Goal: Information Seeking & Learning: Check status

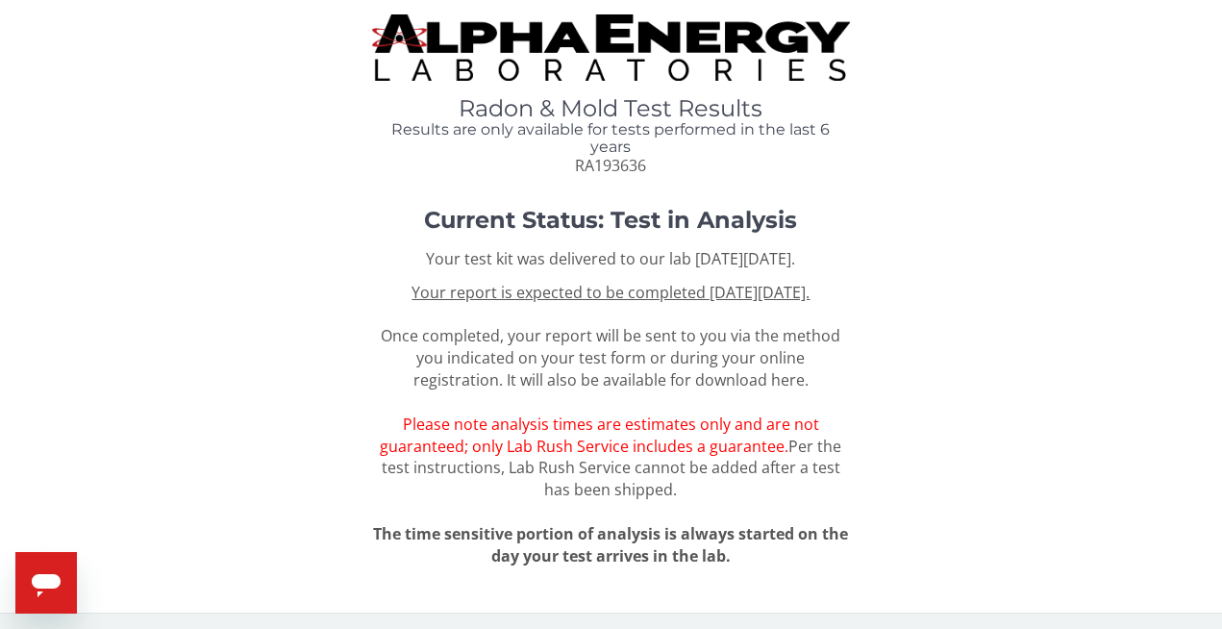
click at [532, 35] on img at bounding box center [610, 47] width 477 height 66
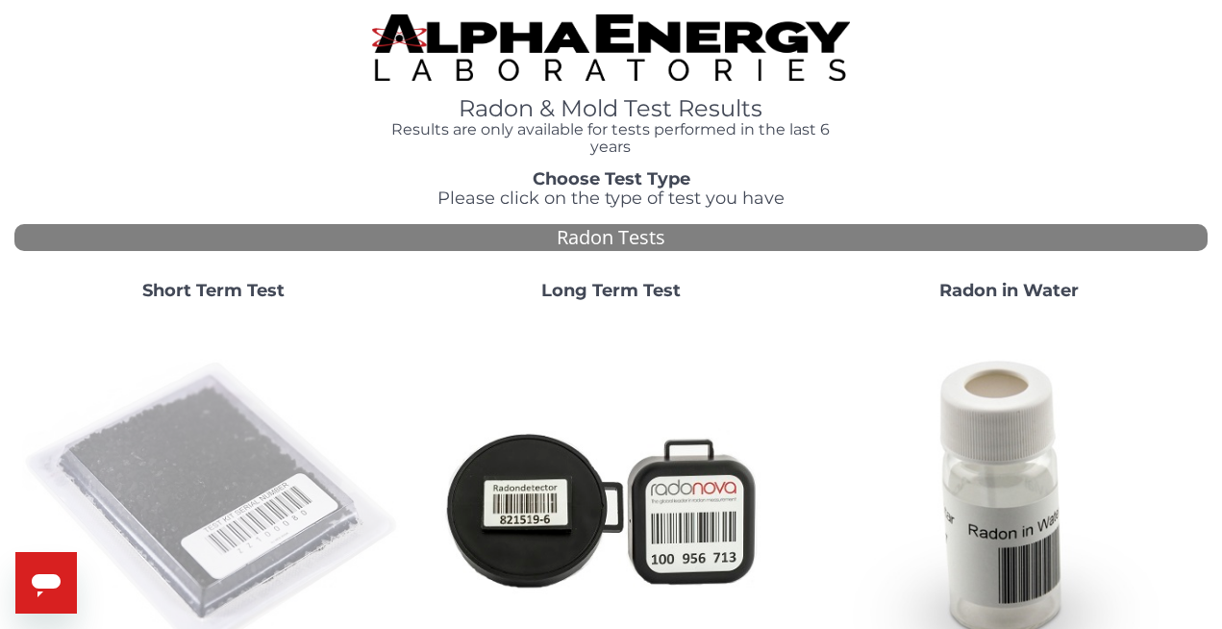
click at [159, 493] on img at bounding box center [213, 507] width 383 height 383
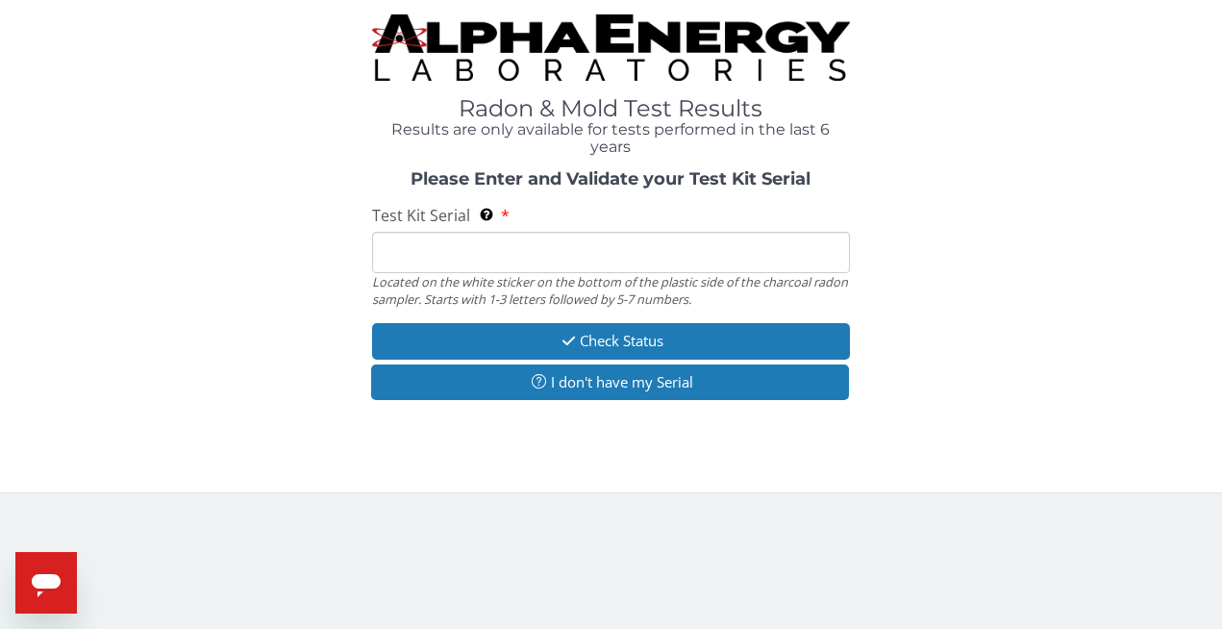
click at [397, 261] on input "Test Kit Serial Located on the white sticker on the bottom of the plastic side …" at bounding box center [610, 252] width 477 height 41
paste input "Radon-RA193636"
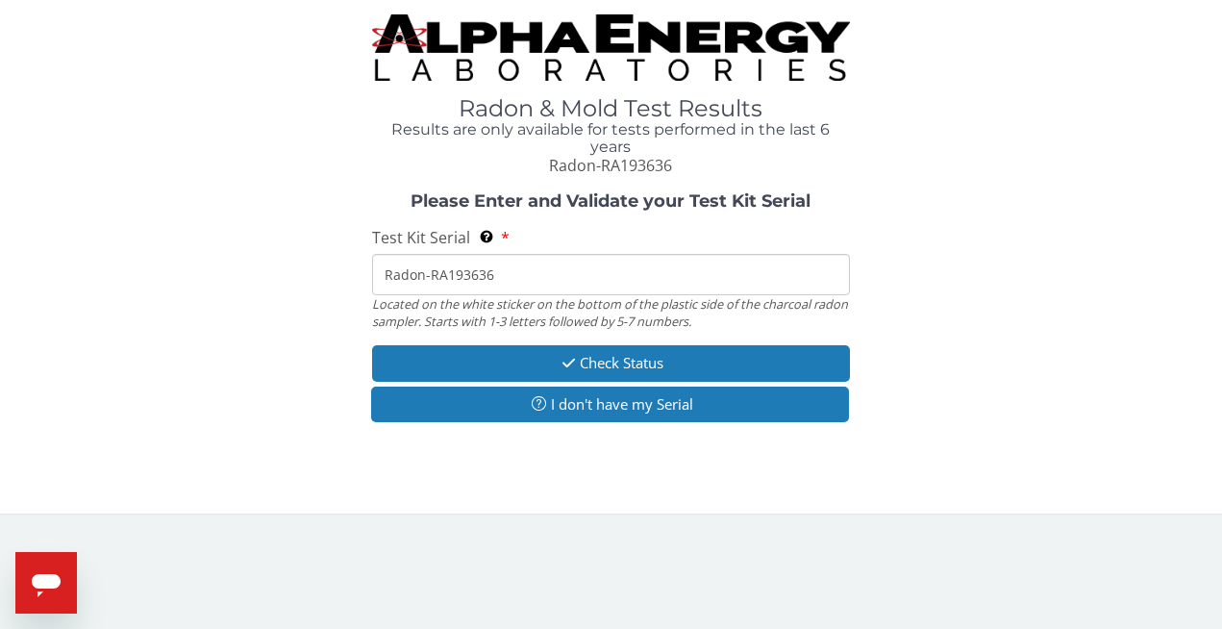
drag, startPoint x: 431, startPoint y: 279, endPoint x: 320, endPoint y: 279, distance: 110.6
click at [320, 279] on div "Please Enter and Validate your Test Kit Serial Test Kit Serial Located on the w…" at bounding box center [610, 309] width 1193 height 235
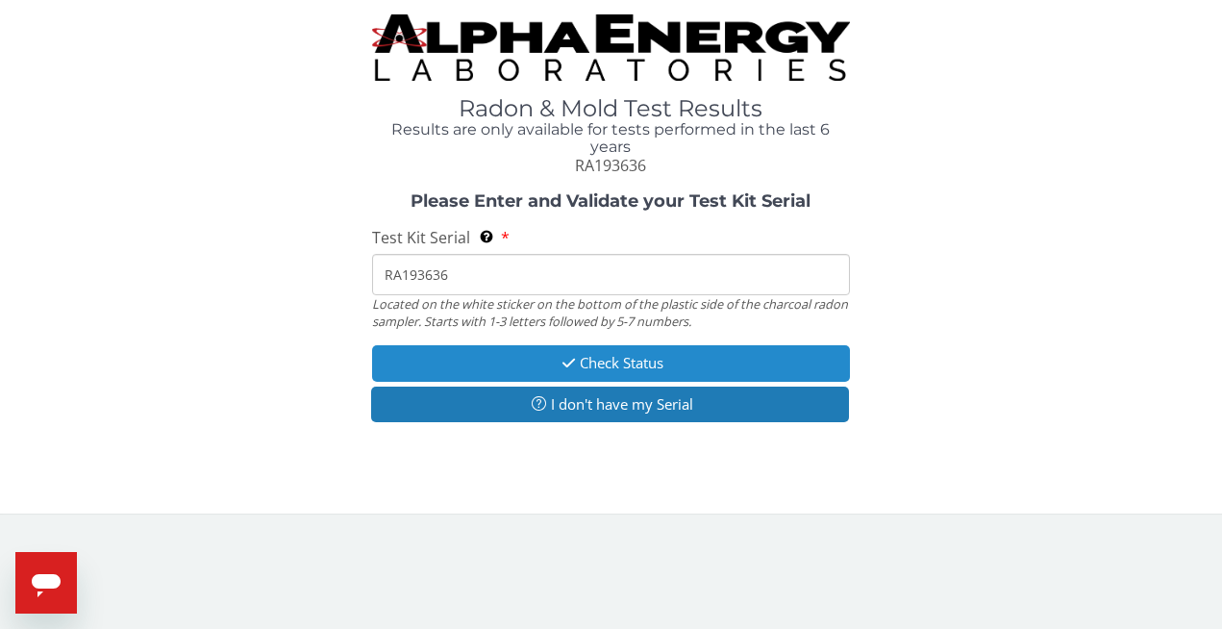
type input "RA193636"
click at [597, 371] on button "Check Status" at bounding box center [610, 363] width 477 height 36
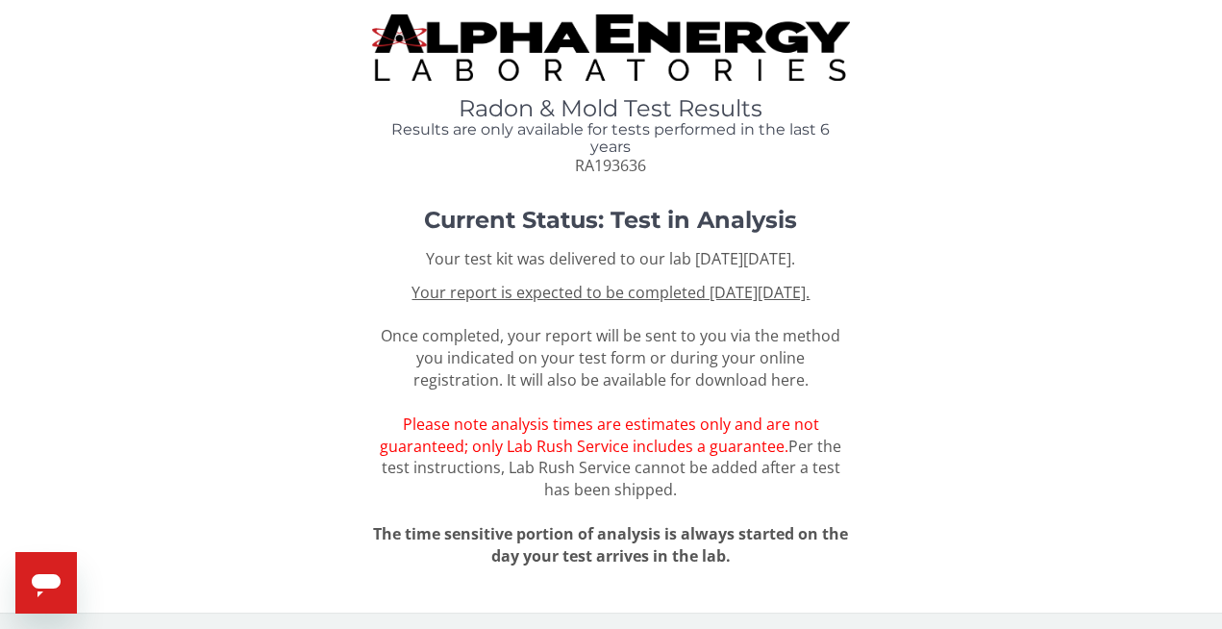
click at [38, 578] on icon "Open messaging window" at bounding box center [46, 585] width 29 height 23
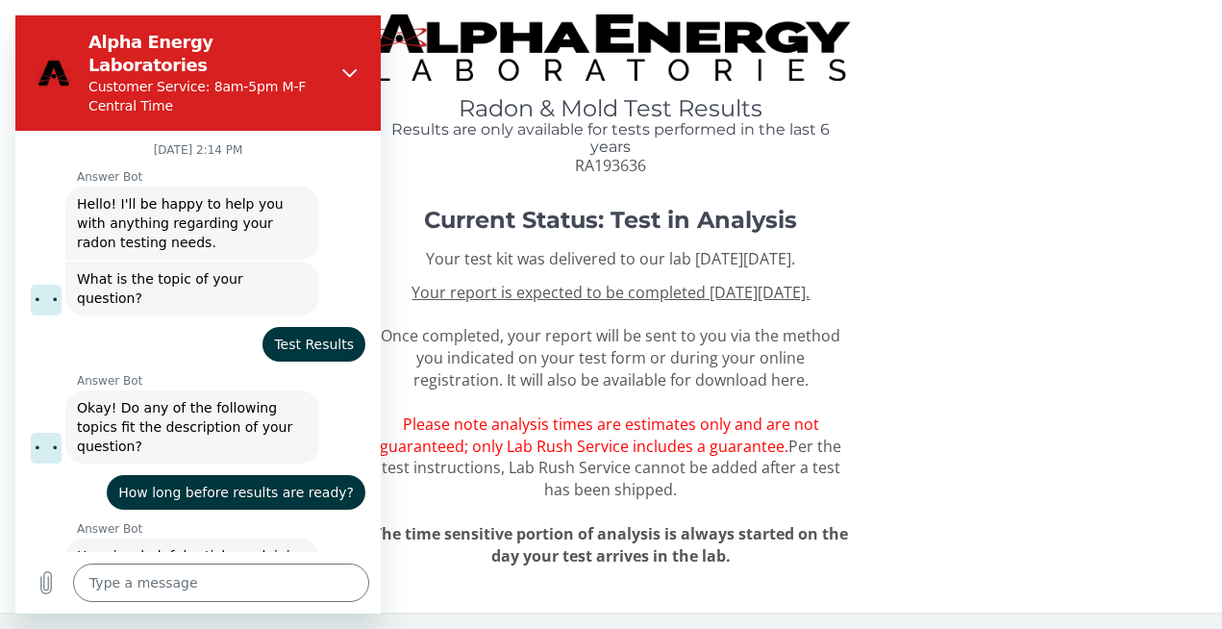
scroll to position [616, 0]
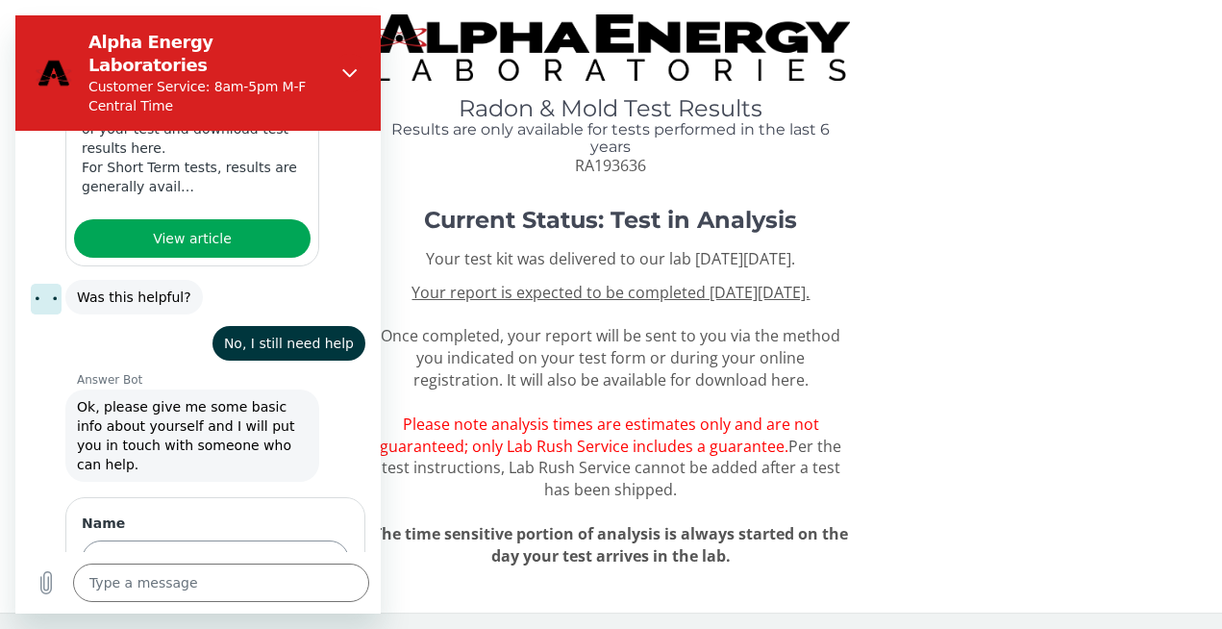
click at [207, 540] on input "Name" at bounding box center [215, 560] width 267 height 40
click at [720, 314] on div "Your test kit was delivered to our lab [DATE][DATE]. Your report is expected to…" at bounding box center [610, 407] width 477 height 318
click at [857, 17] on div "Radon & Mold Test Results Results are only available for tests performed in the…" at bounding box center [610, 95] width 1193 height 162
click at [349, 65] on icon "Close" at bounding box center [349, 72] width 15 height 15
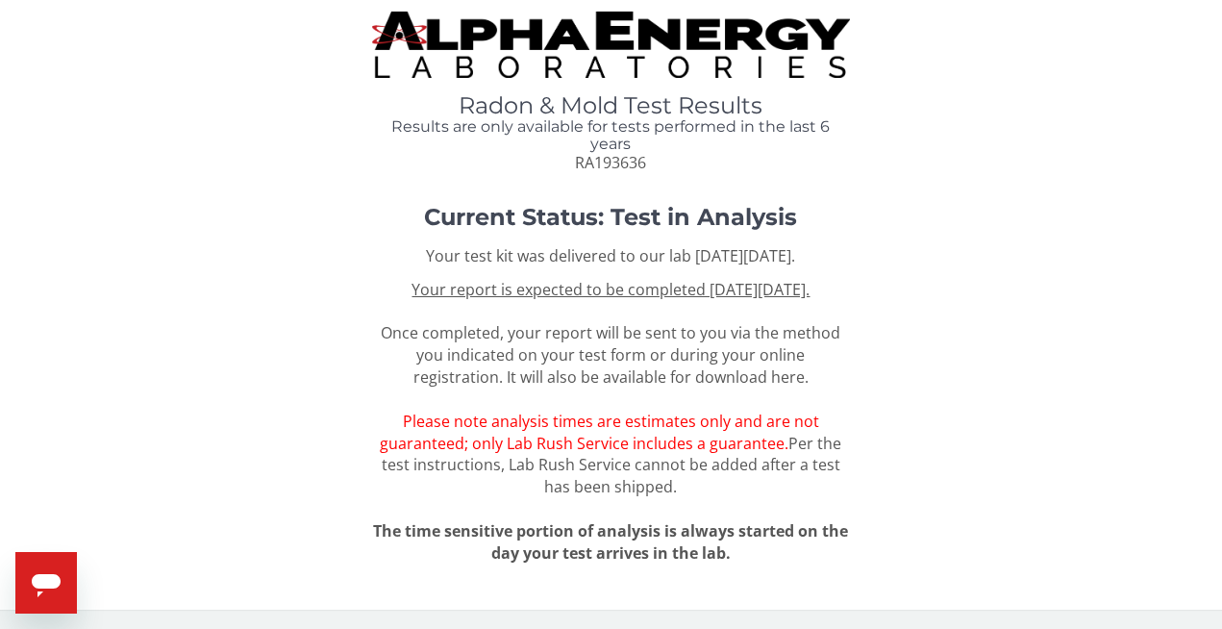
scroll to position [0, 0]
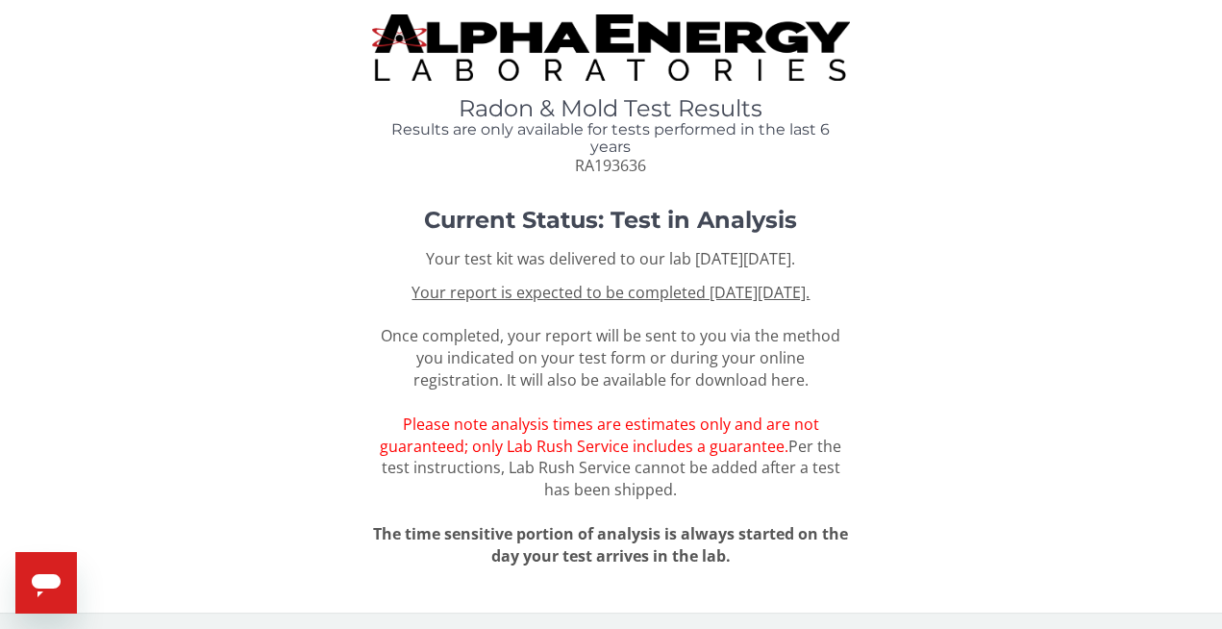
type textarea "x"
